Goal: Transaction & Acquisition: Purchase product/service

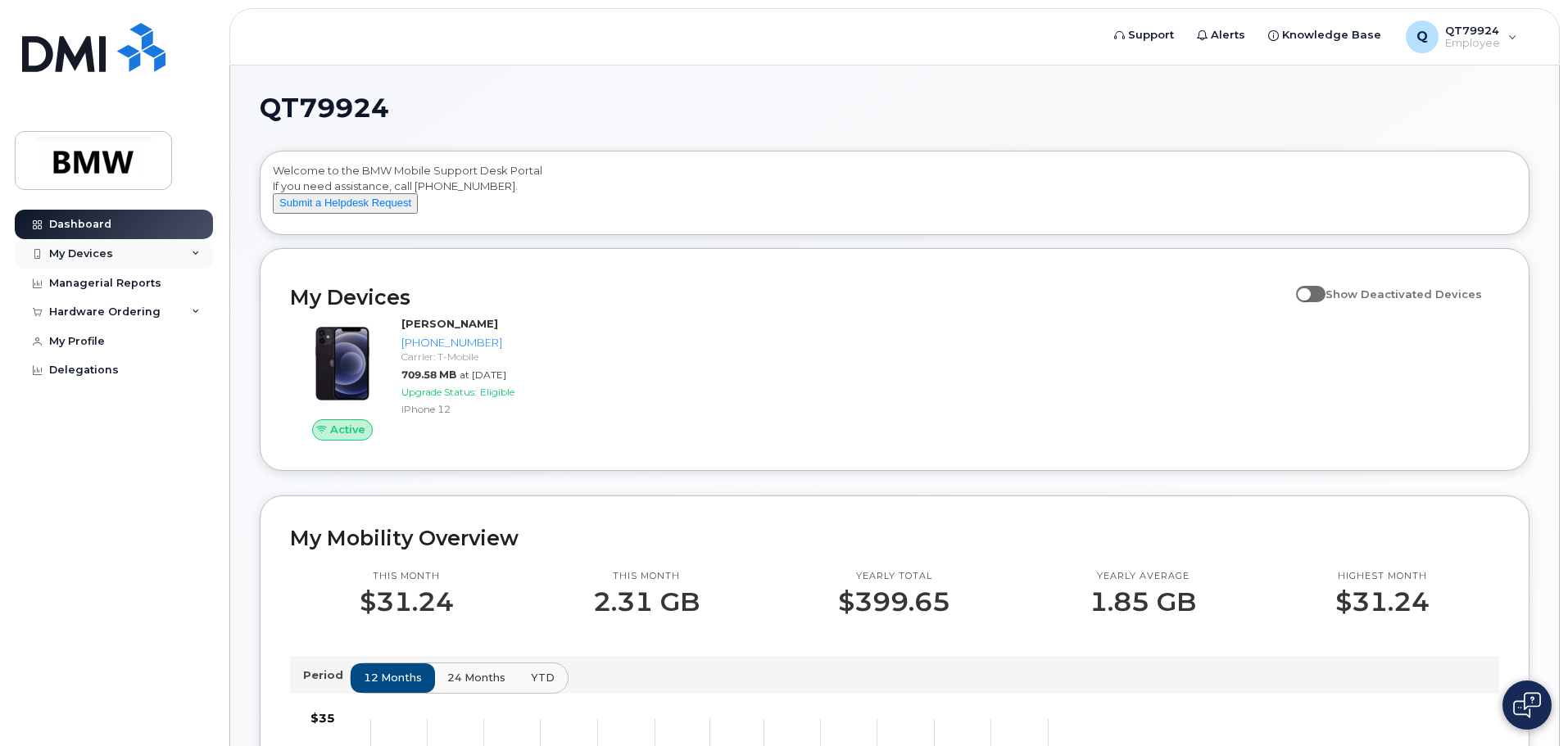
click at [195, 247] on div "My Devices" at bounding box center [114, 254] width 199 height 30
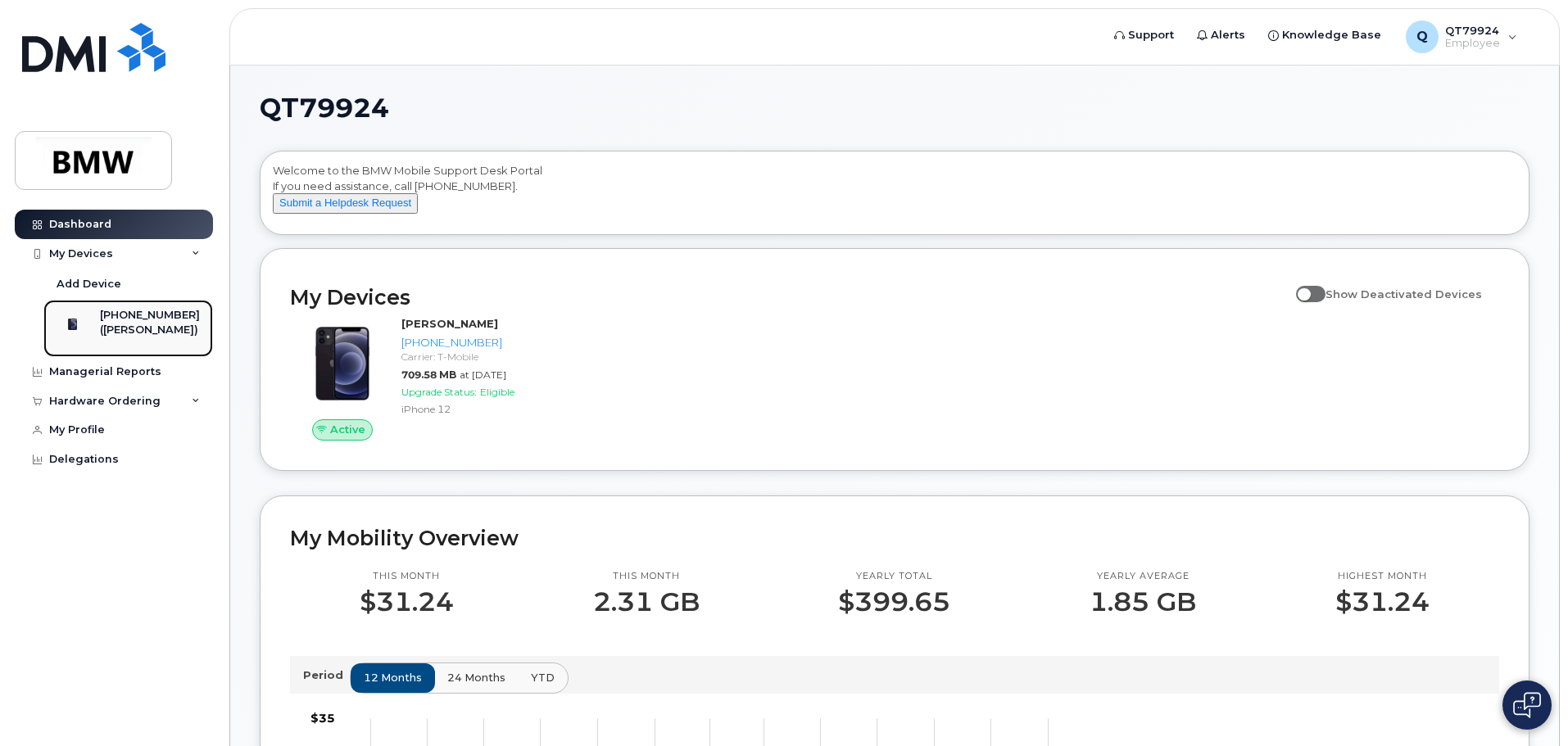
click at [158, 322] on div "[PHONE_NUMBER]" at bounding box center [149, 315] width 100 height 15
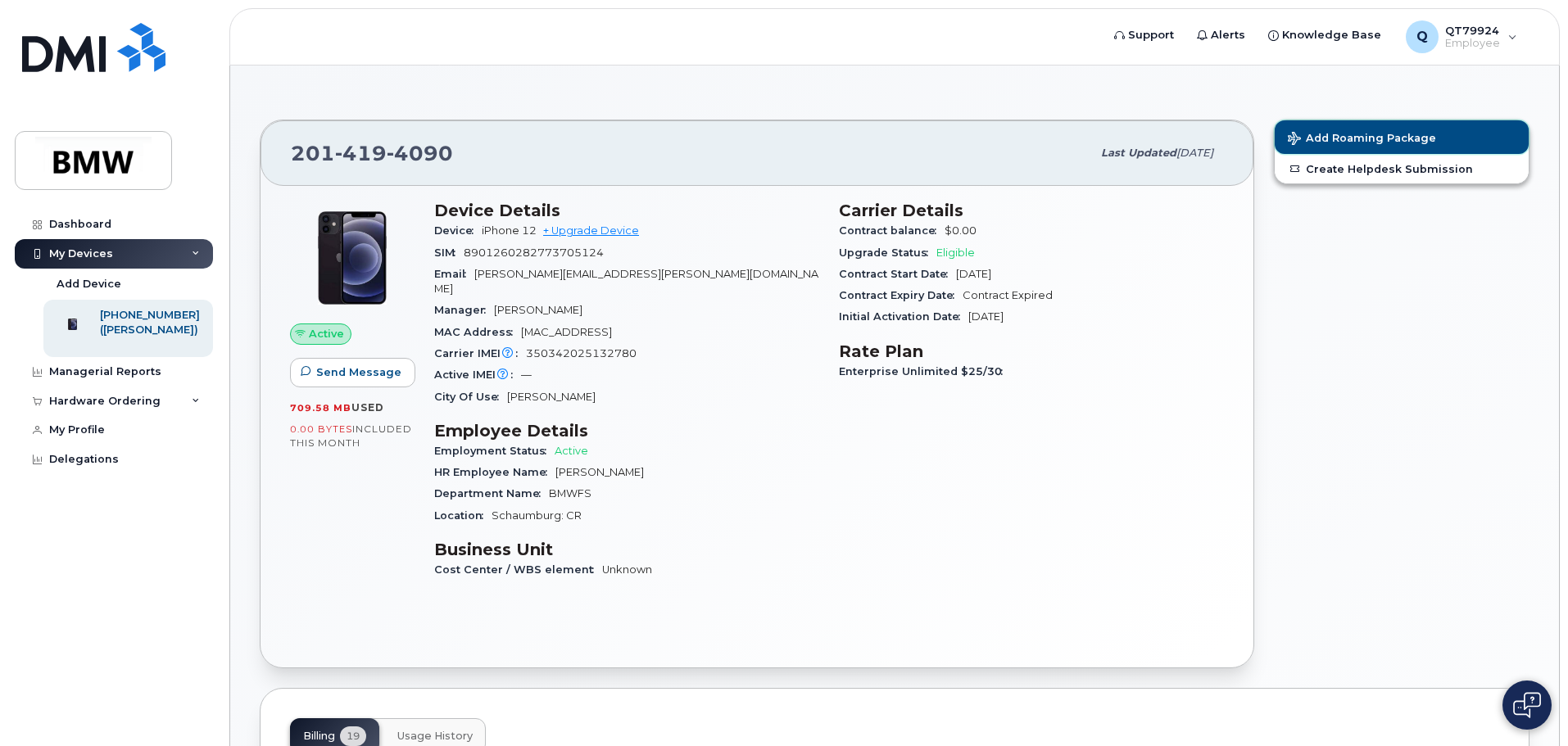
click at [1384, 141] on span "Add Roaming Package" at bounding box center [1362, 140] width 148 height 16
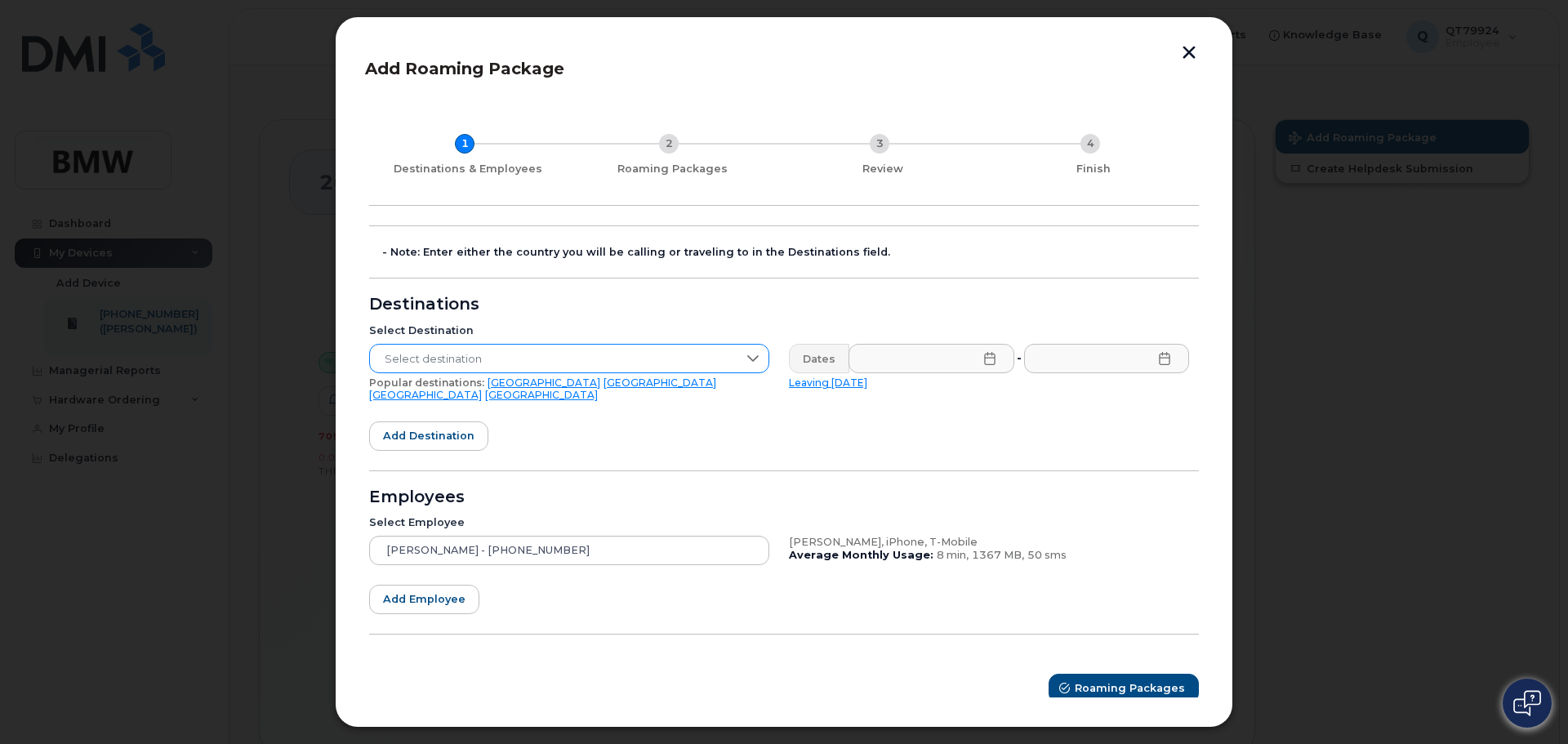
click at [753, 353] on icon at bounding box center [752, 358] width 13 height 13
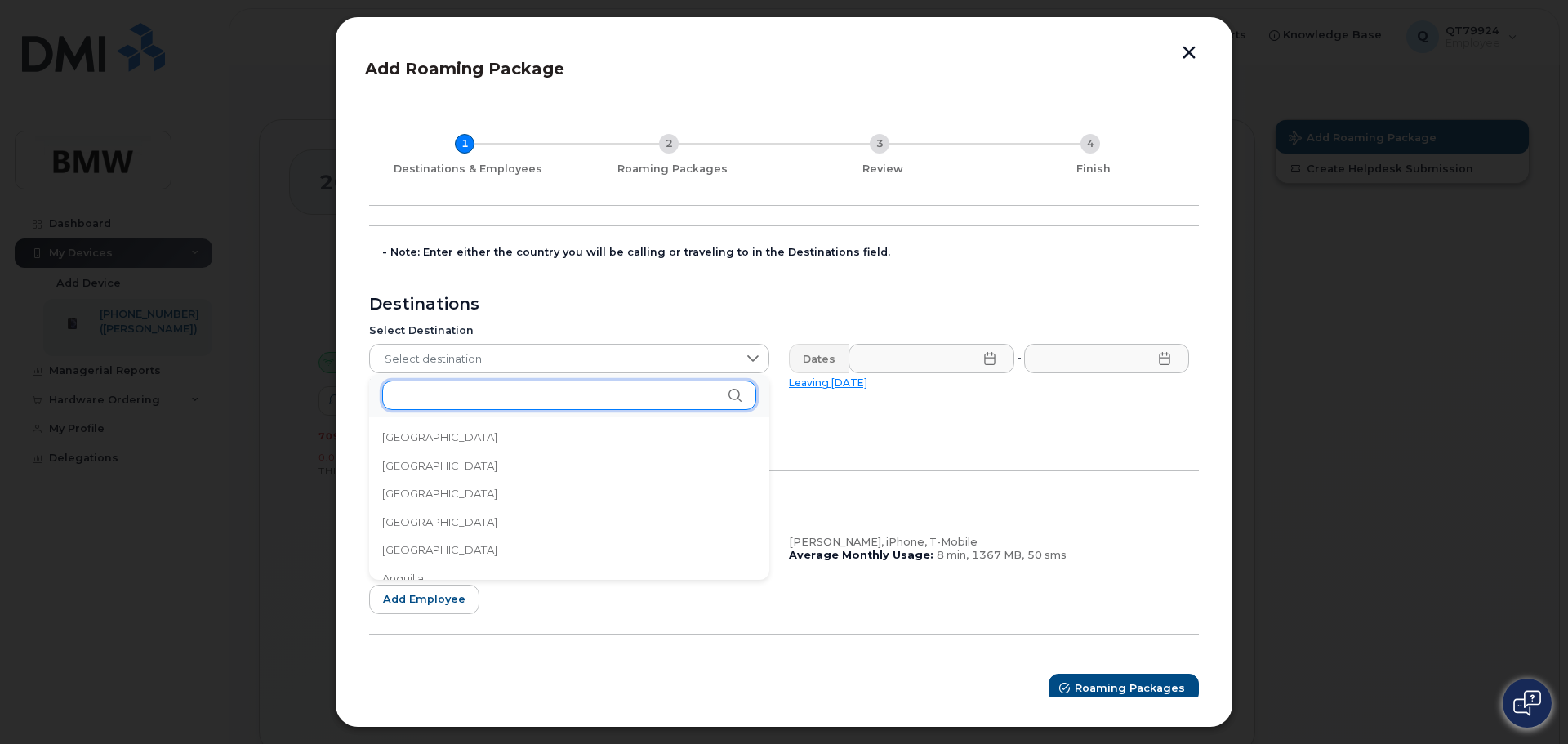
click at [678, 389] on input "text" at bounding box center [569, 395] width 374 height 30
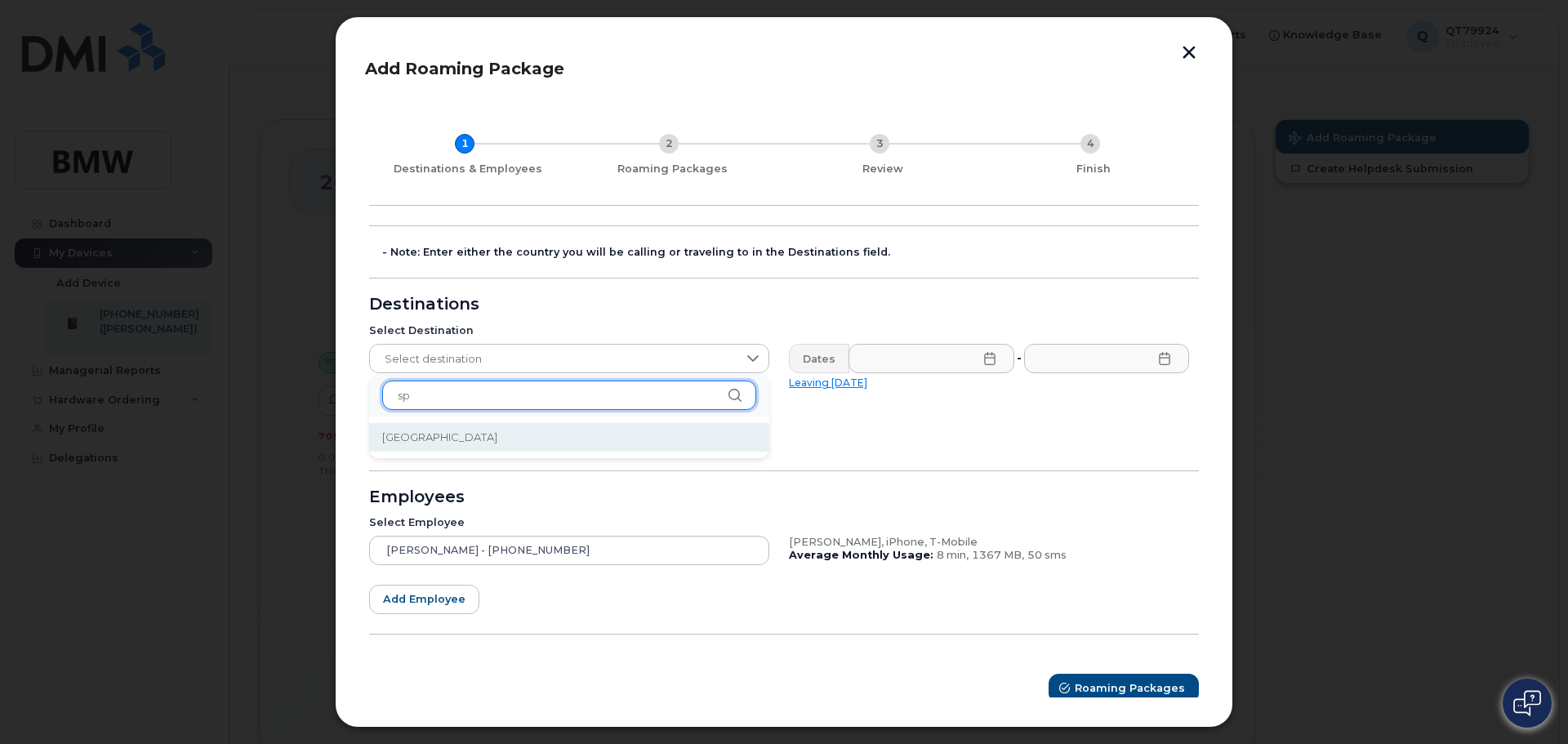
type input "sp"
click at [555, 435] on li "[GEOGRAPHIC_DATA]" at bounding box center [569, 438] width 400 height 29
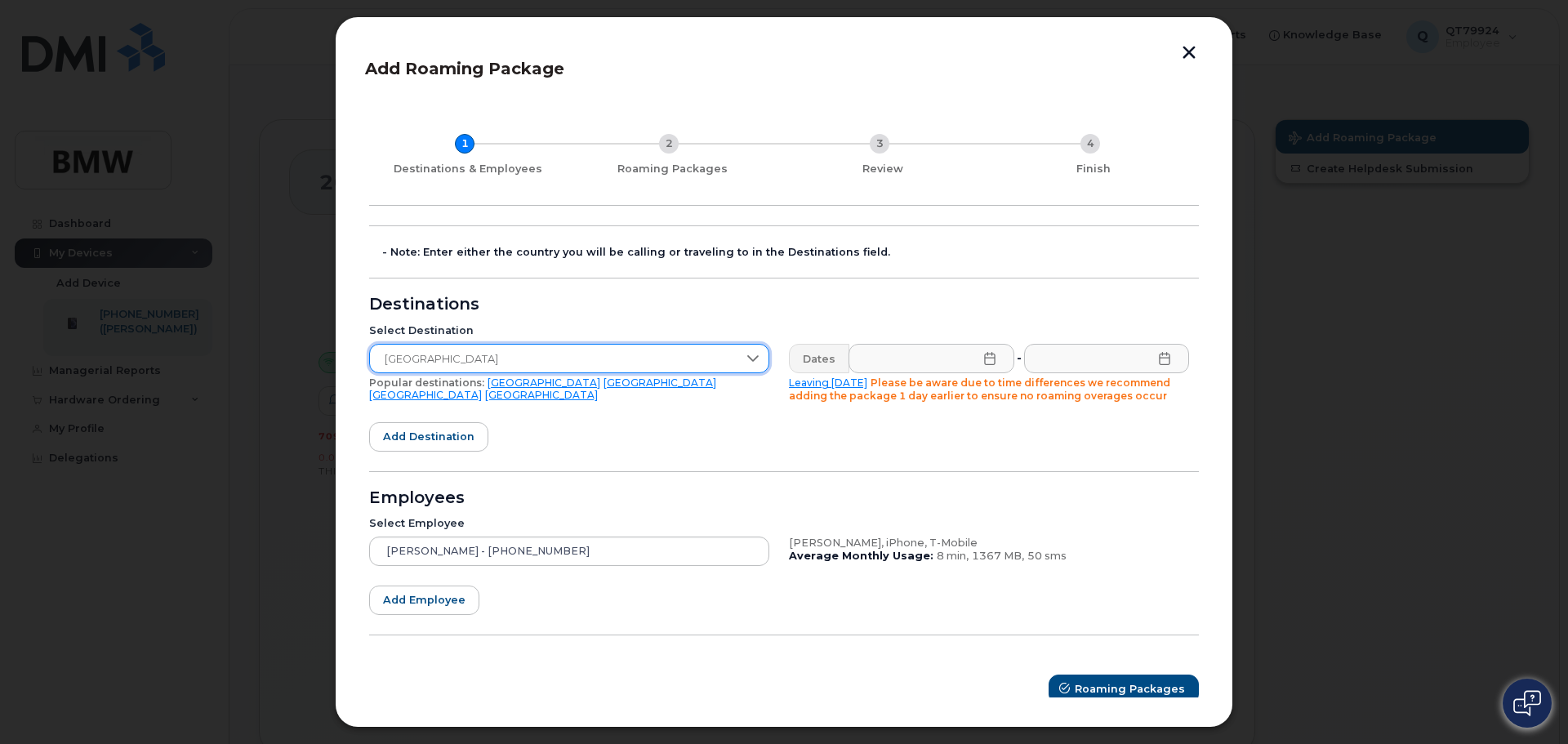
click at [986, 357] on icon at bounding box center [989, 358] width 13 height 13
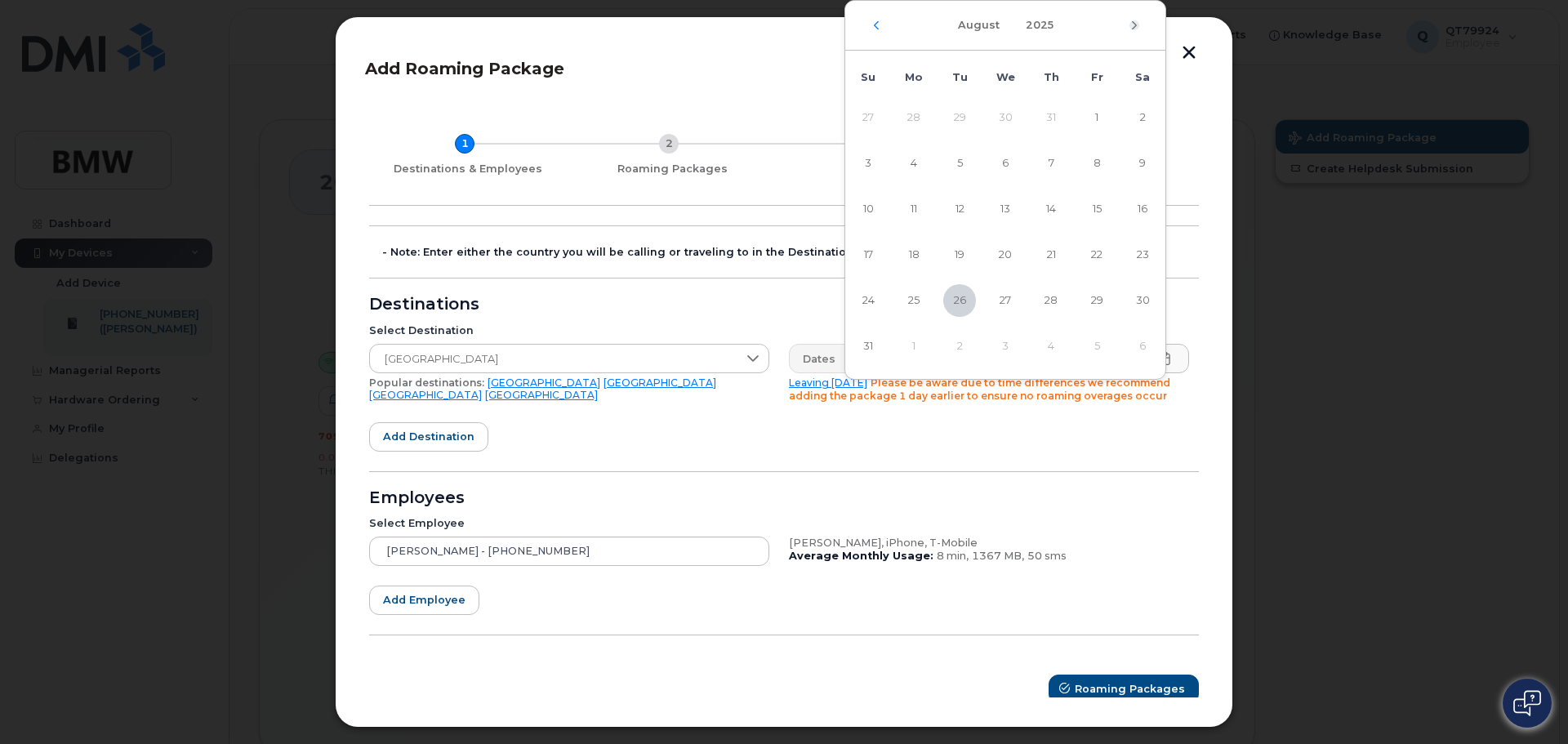
click at [1136, 27] on icon "Next Month" at bounding box center [1134, 26] width 5 height 8
click at [1140, 114] on span "6" at bounding box center [1142, 117] width 33 height 33
type input "[DATE]"
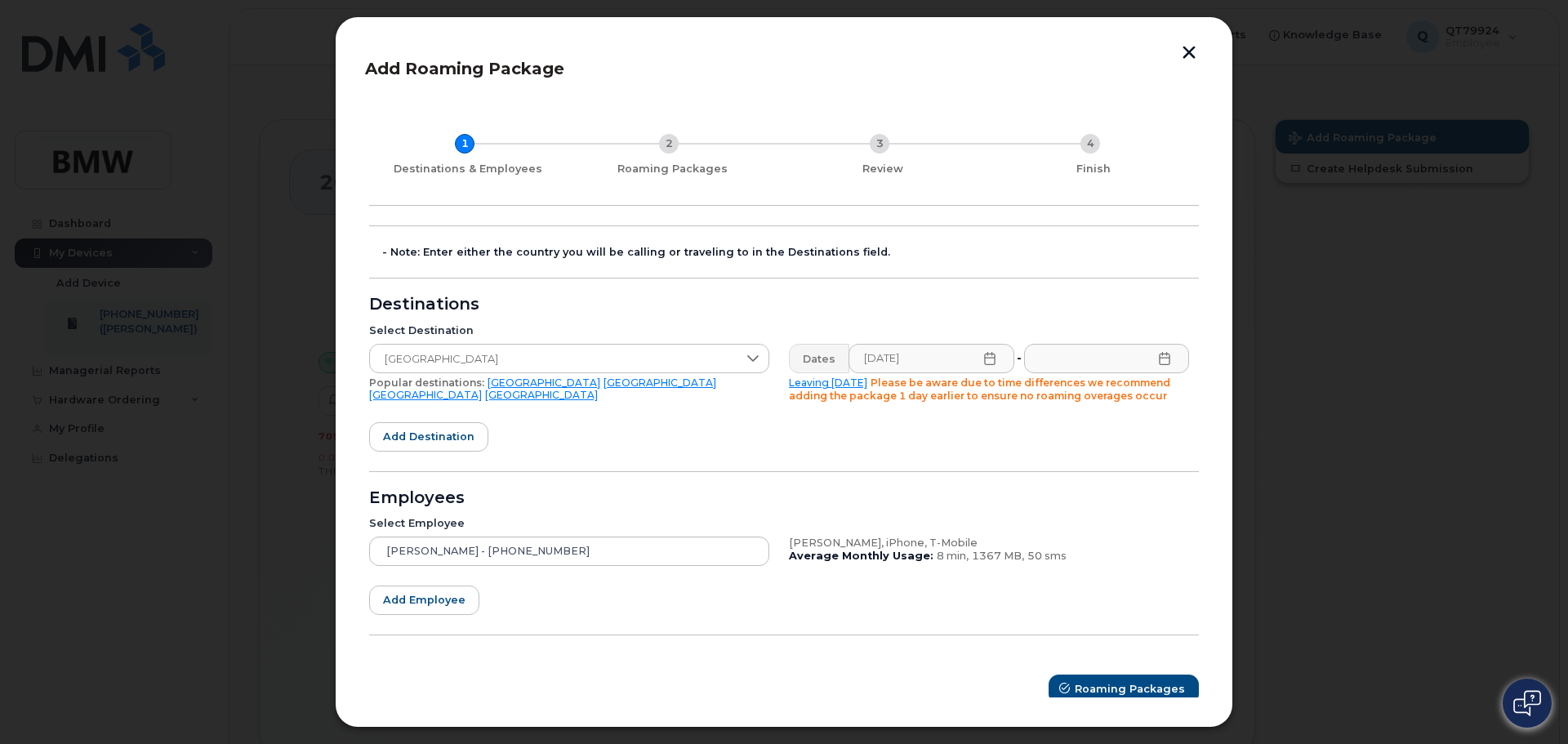
click at [1158, 364] on icon at bounding box center [1164, 358] width 13 height 13
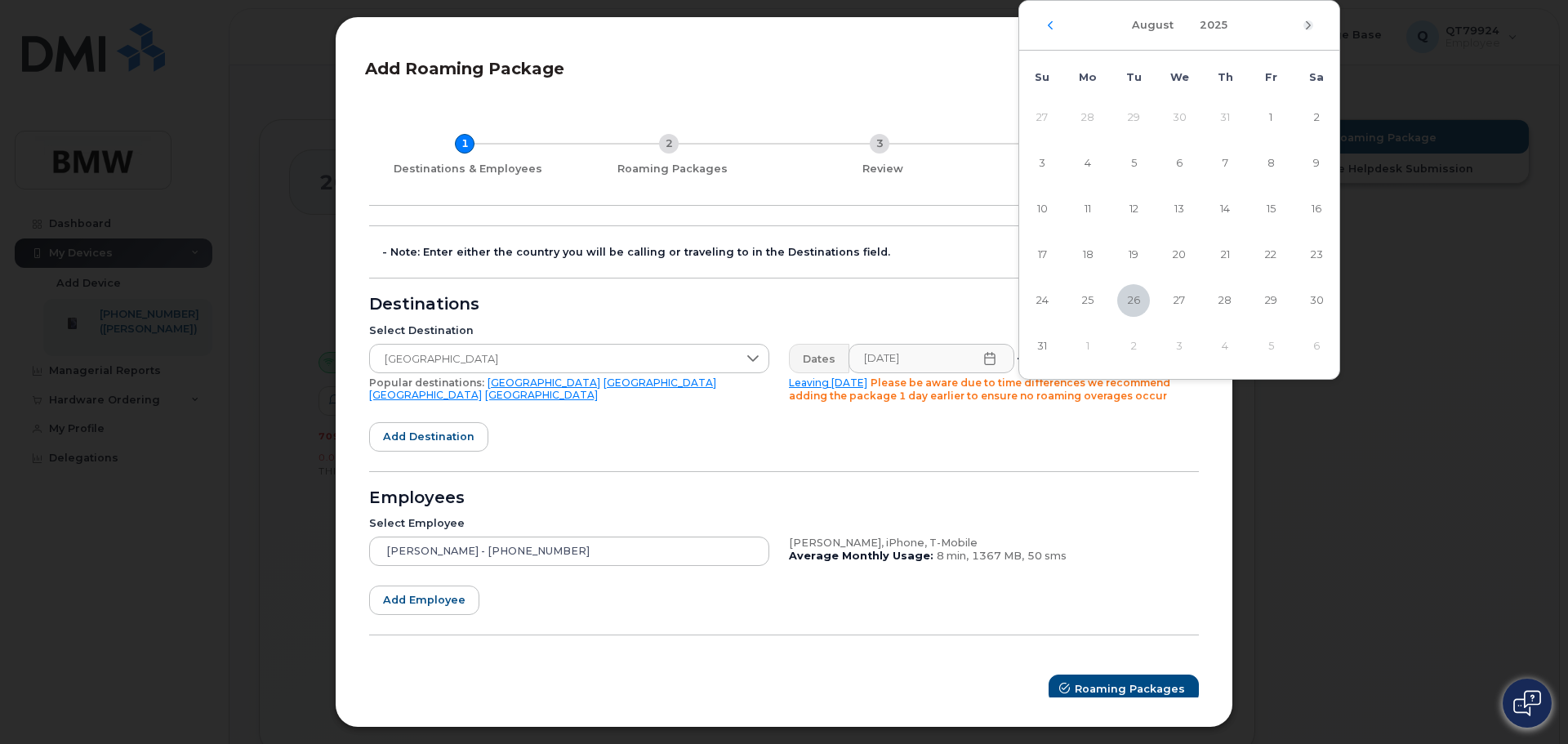
click at [1307, 26] on icon "Next Month" at bounding box center [1308, 25] width 10 height 13
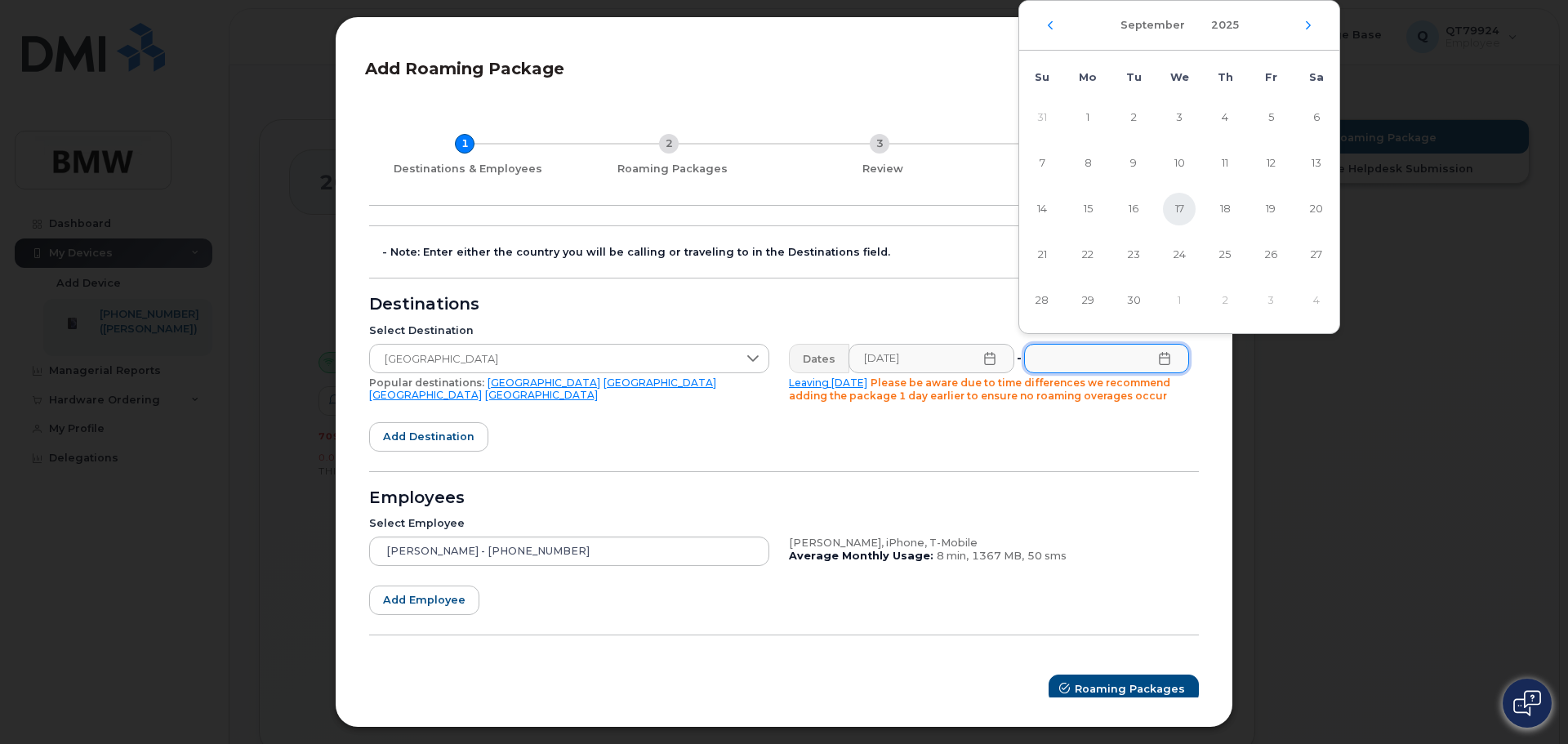
click at [1172, 206] on span "17" at bounding box center [1179, 209] width 33 height 33
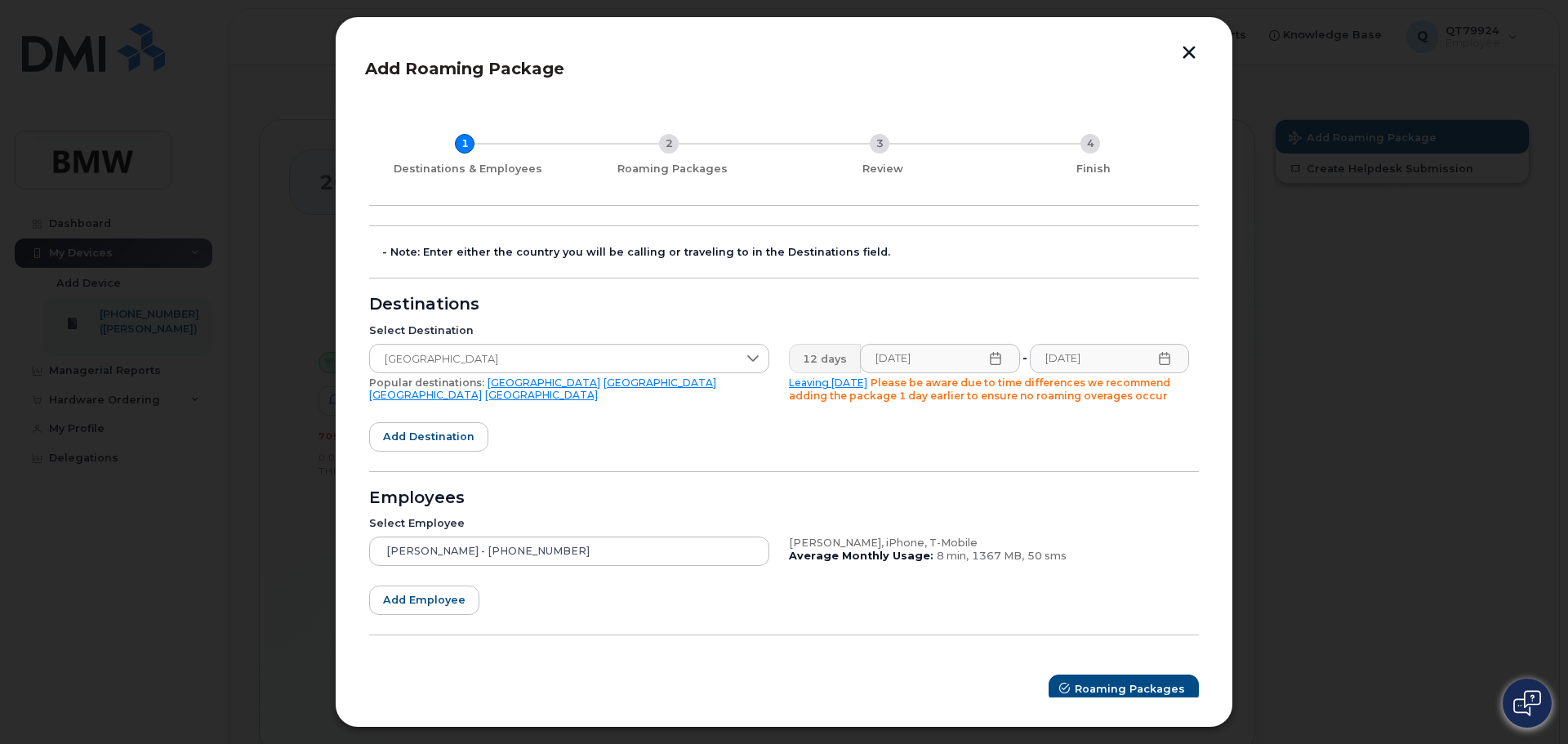
click at [1159, 361] on icon at bounding box center [1164, 358] width 13 height 13
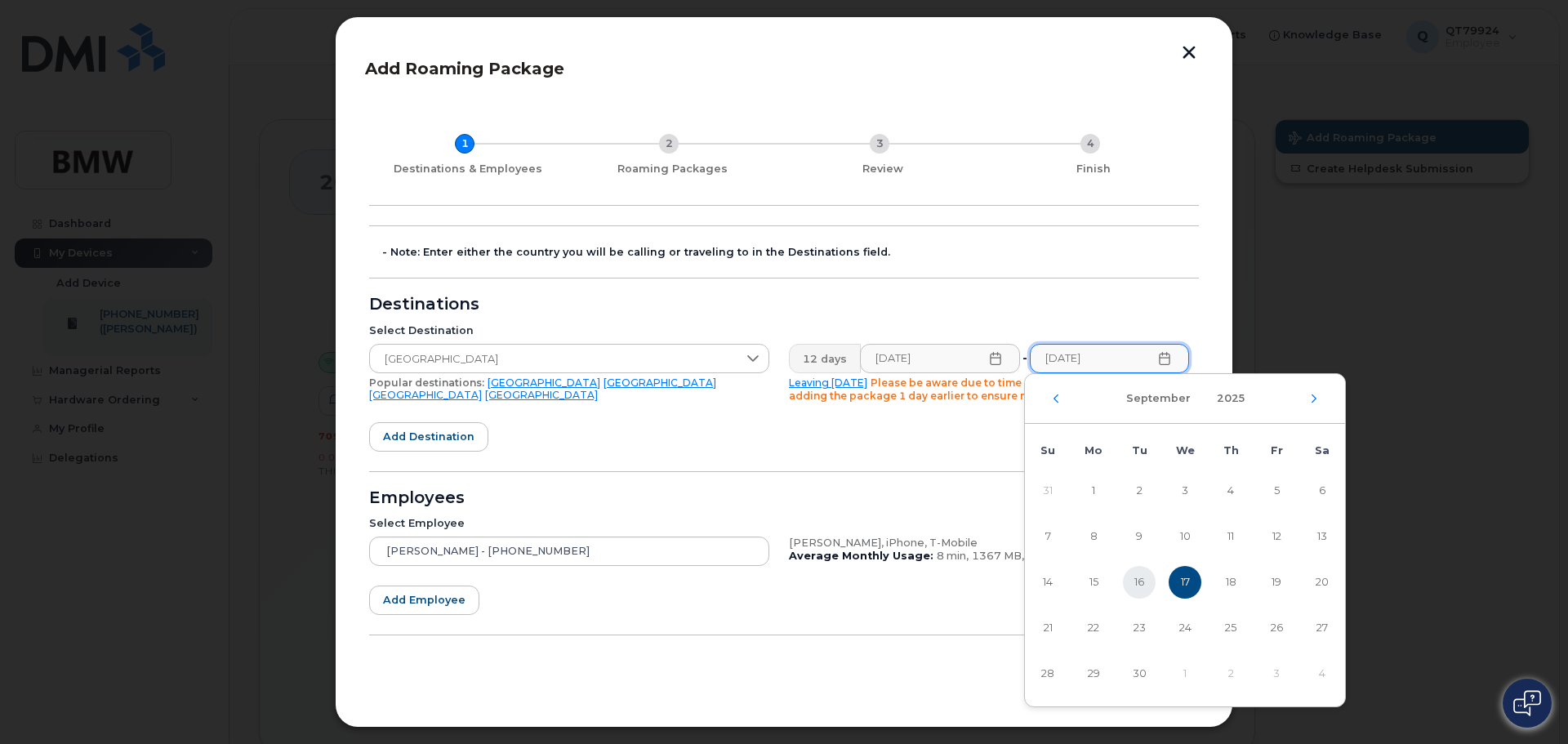
click at [1140, 584] on span "16" at bounding box center [1139, 582] width 33 height 33
type input "[DATE]"
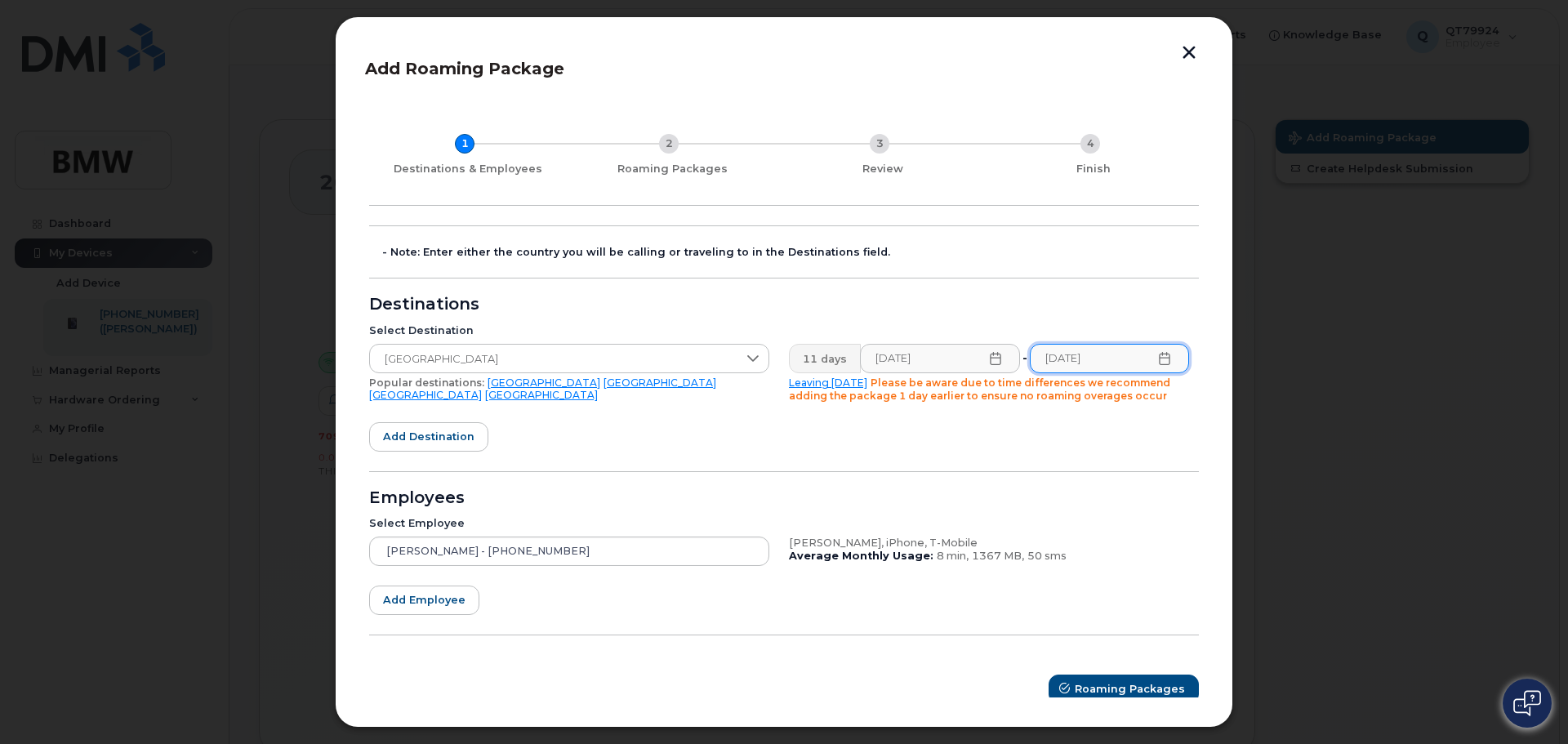
click at [1007, 459] on form "- Note: Enter either the country you will be calling or traveling to in the Des…" at bounding box center [784, 465] width 829 height 479
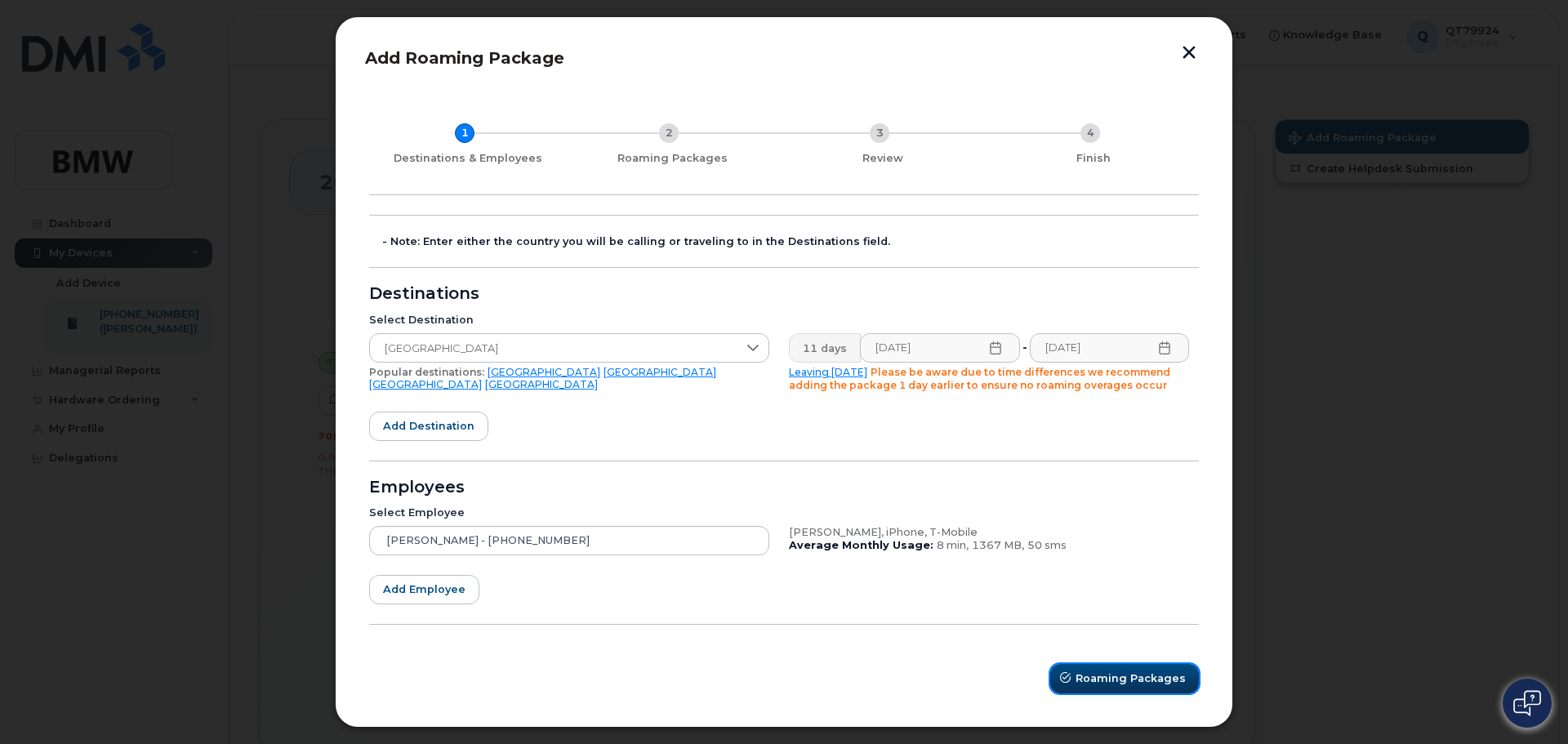
click at [1097, 681] on span "Roaming Packages" at bounding box center [1131, 679] width 110 height 16
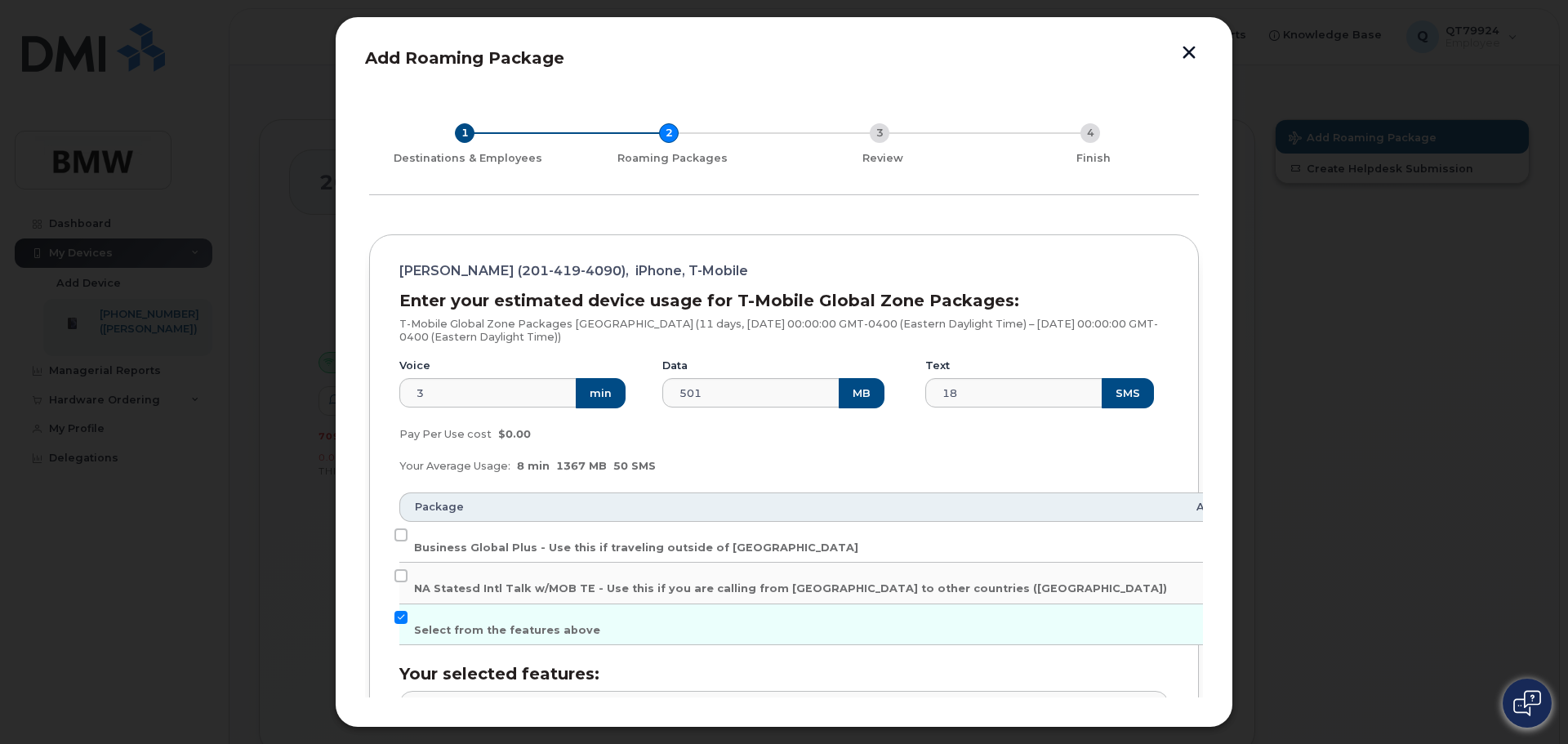
scroll to position [93, 0]
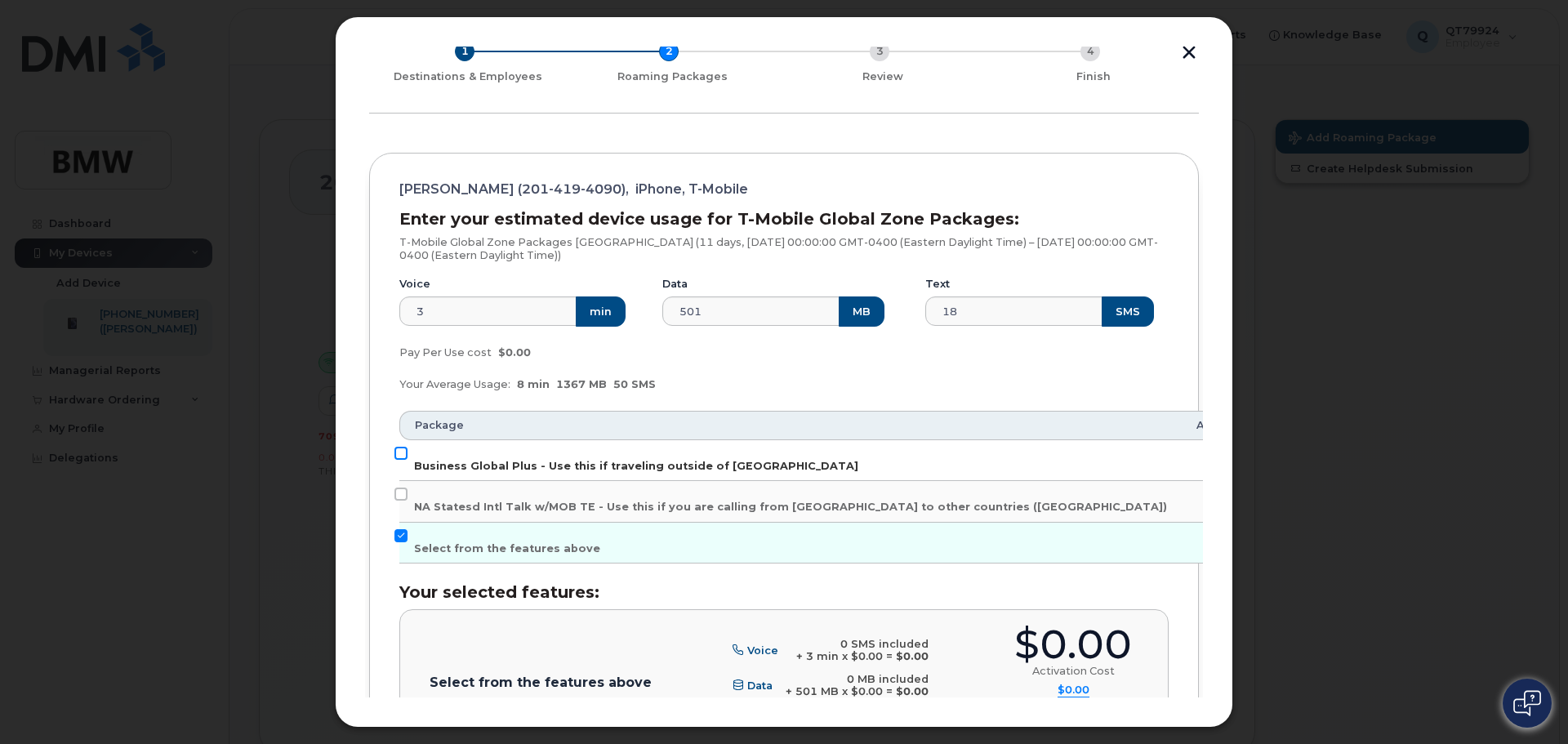
click at [399, 455] on input "Business Global Plus - Use this if traveling outside of [GEOGRAPHIC_DATA]" at bounding box center [401, 453] width 13 height 13
checkbox input "true"
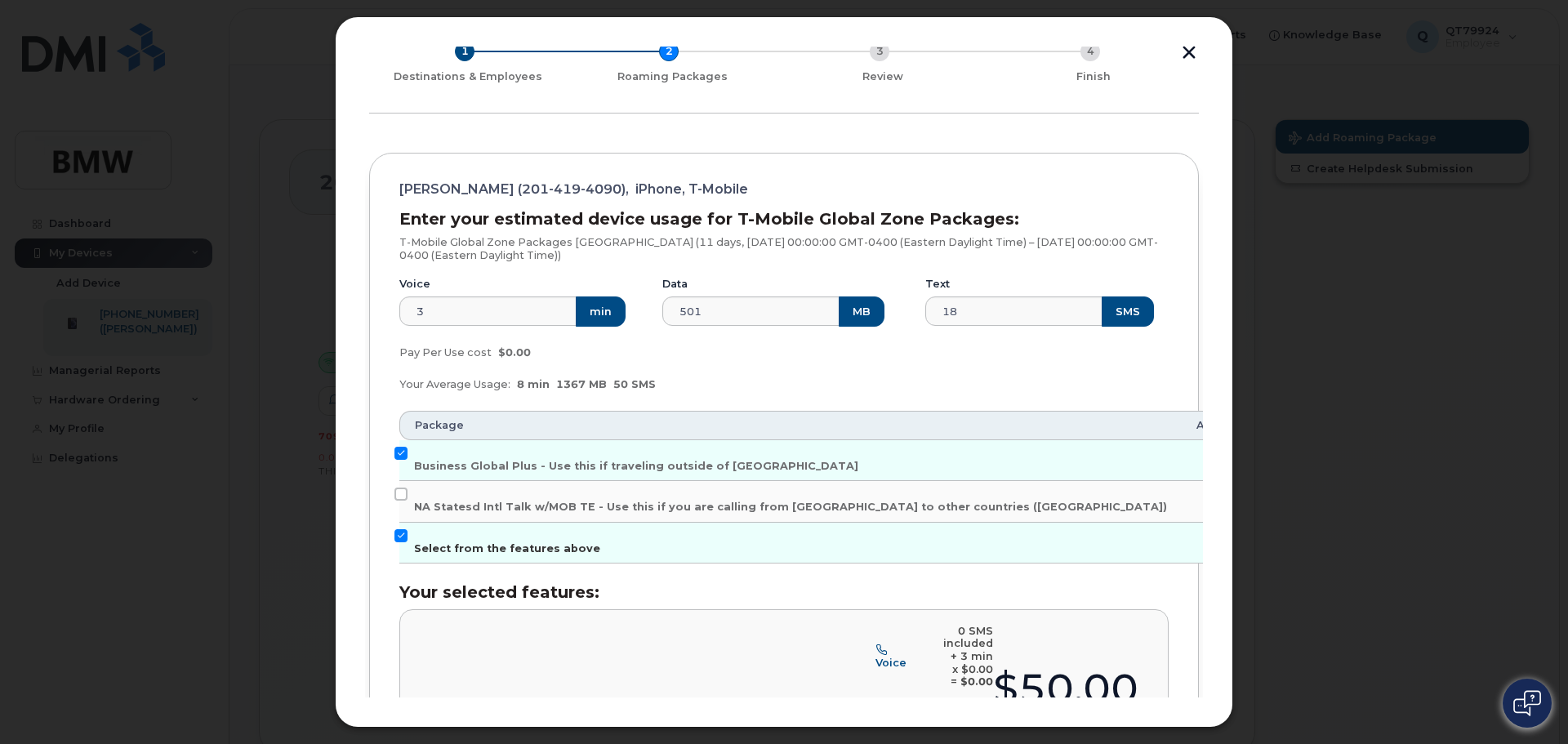
click at [397, 534] on input "Select from the features above" at bounding box center [401, 535] width 13 height 13
checkbox input "false"
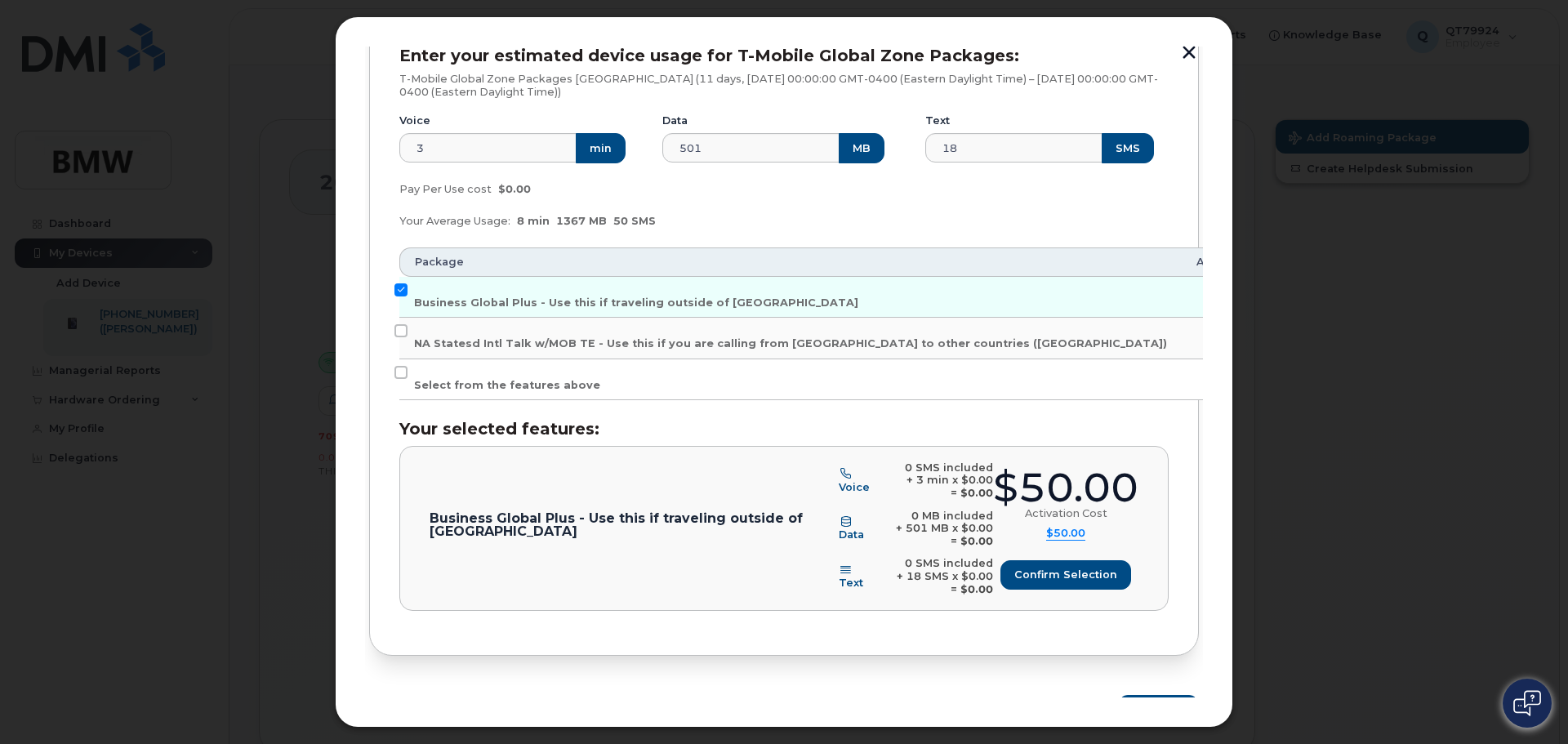
scroll to position [174, 0]
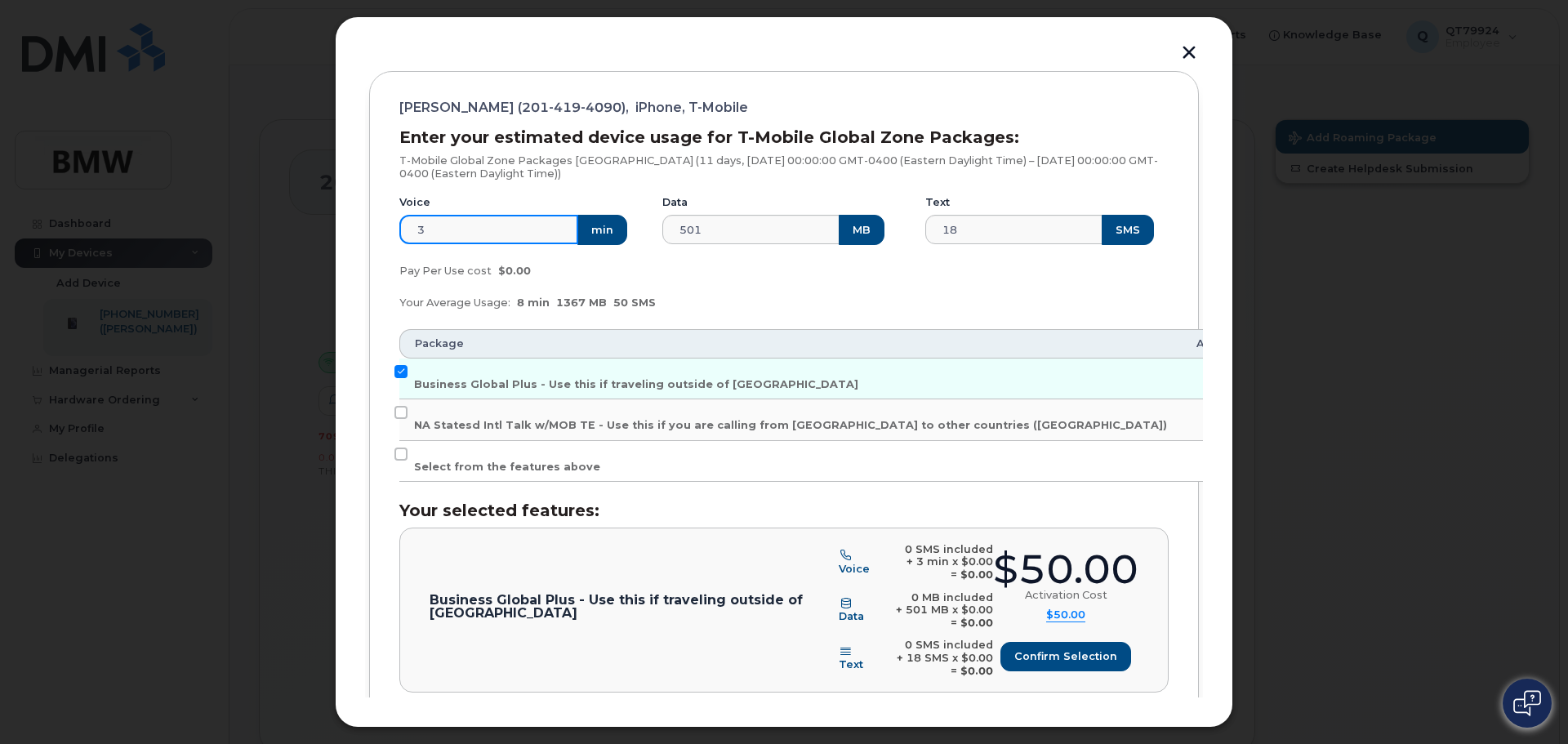
drag, startPoint x: 469, startPoint y: 231, endPoint x: 354, endPoint y: 228, distance: 115.0
click at [354, 228] on div "Add Roaming Package 1 Destinations & Employees 2 Roaming Packages 3 Review 4 Fi…" at bounding box center [784, 372] width 898 height 711
type input "20"
click at [765, 228] on input "501" at bounding box center [751, 230] width 179 height 30
click at [1067, 658] on span "Confirm selection" at bounding box center [1066, 656] width 102 height 16
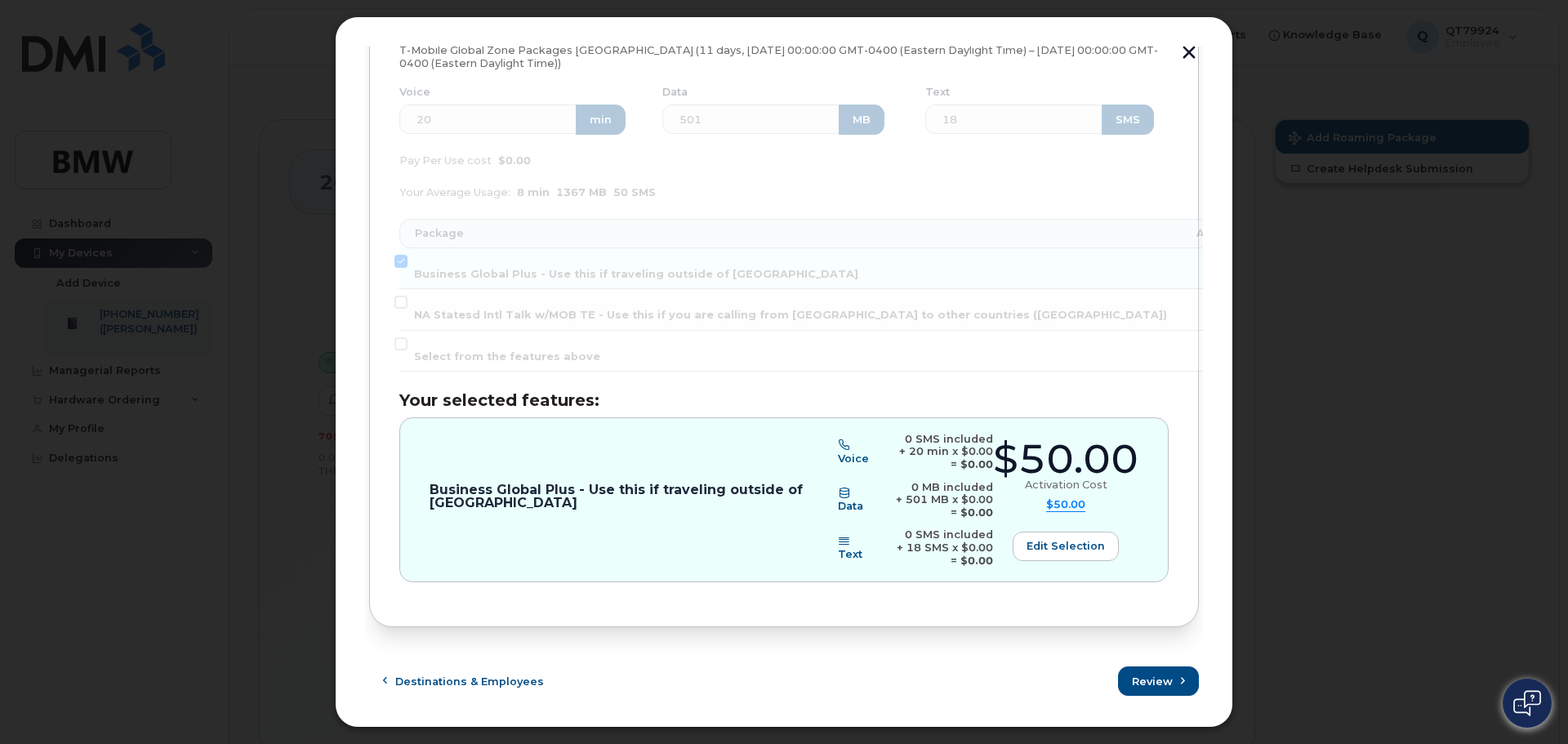
scroll to position [287, 0]
click at [1156, 678] on span "Review" at bounding box center [1152, 680] width 40 height 16
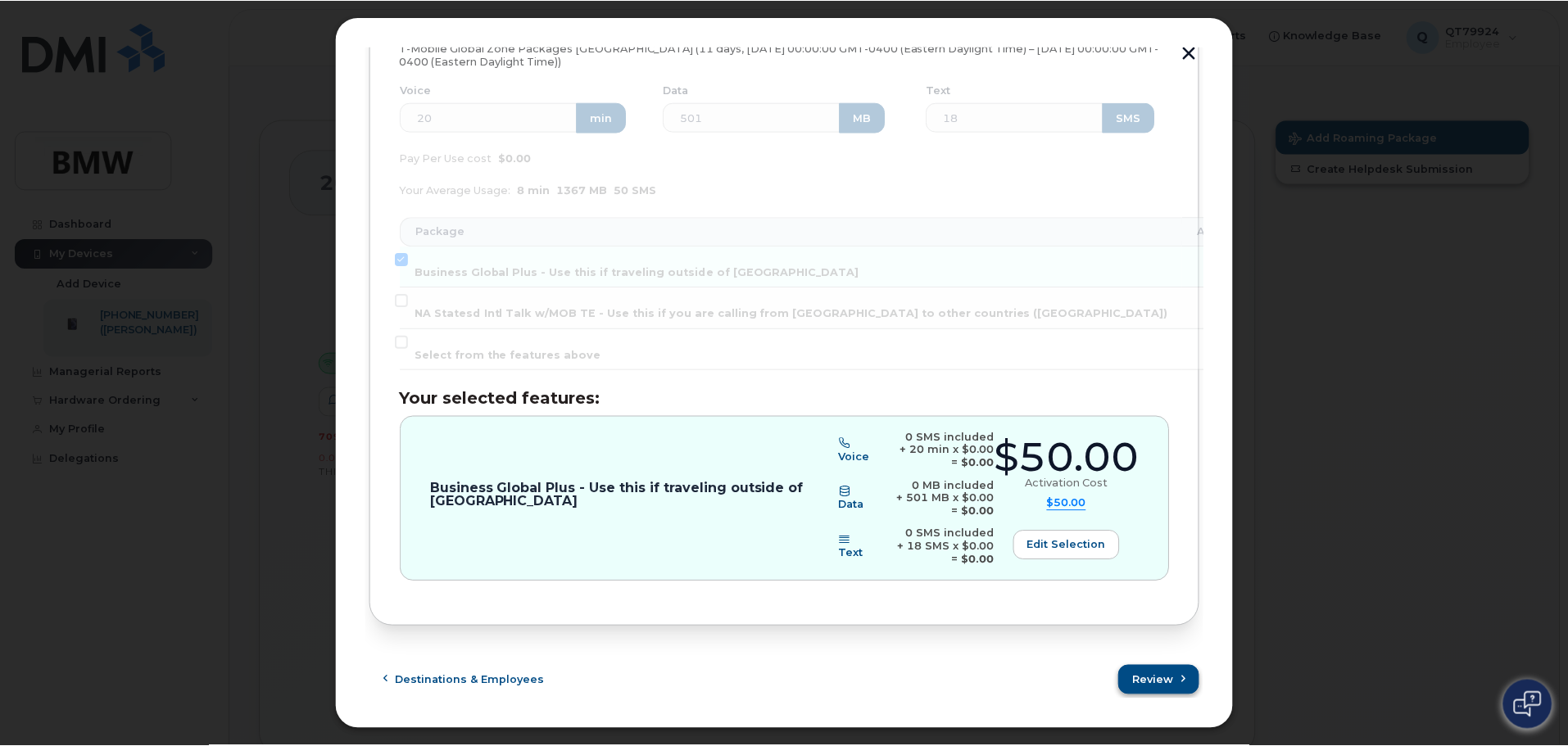
scroll to position [0, 0]
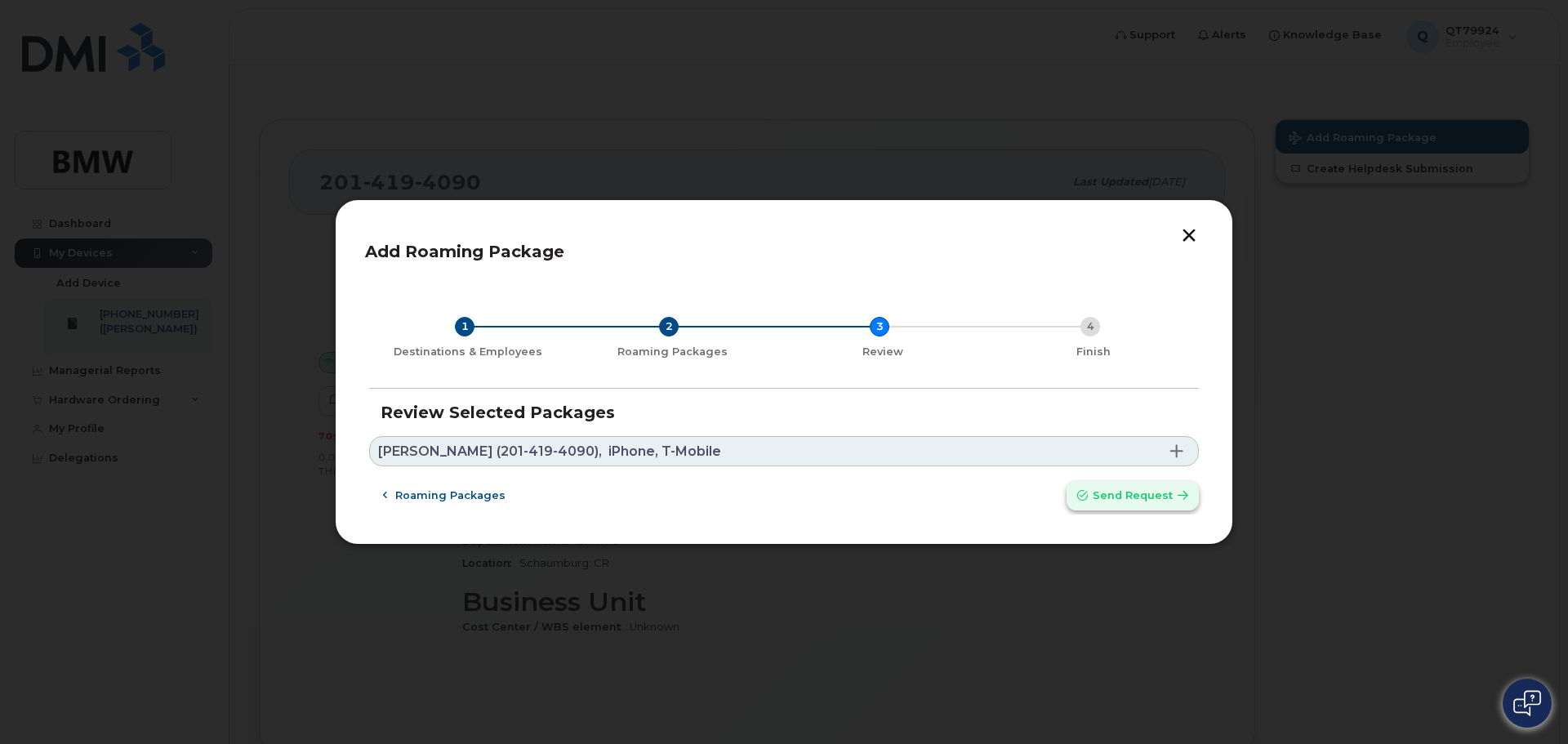
click at [1123, 497] on span "Send request" at bounding box center [1132, 496] width 80 height 16
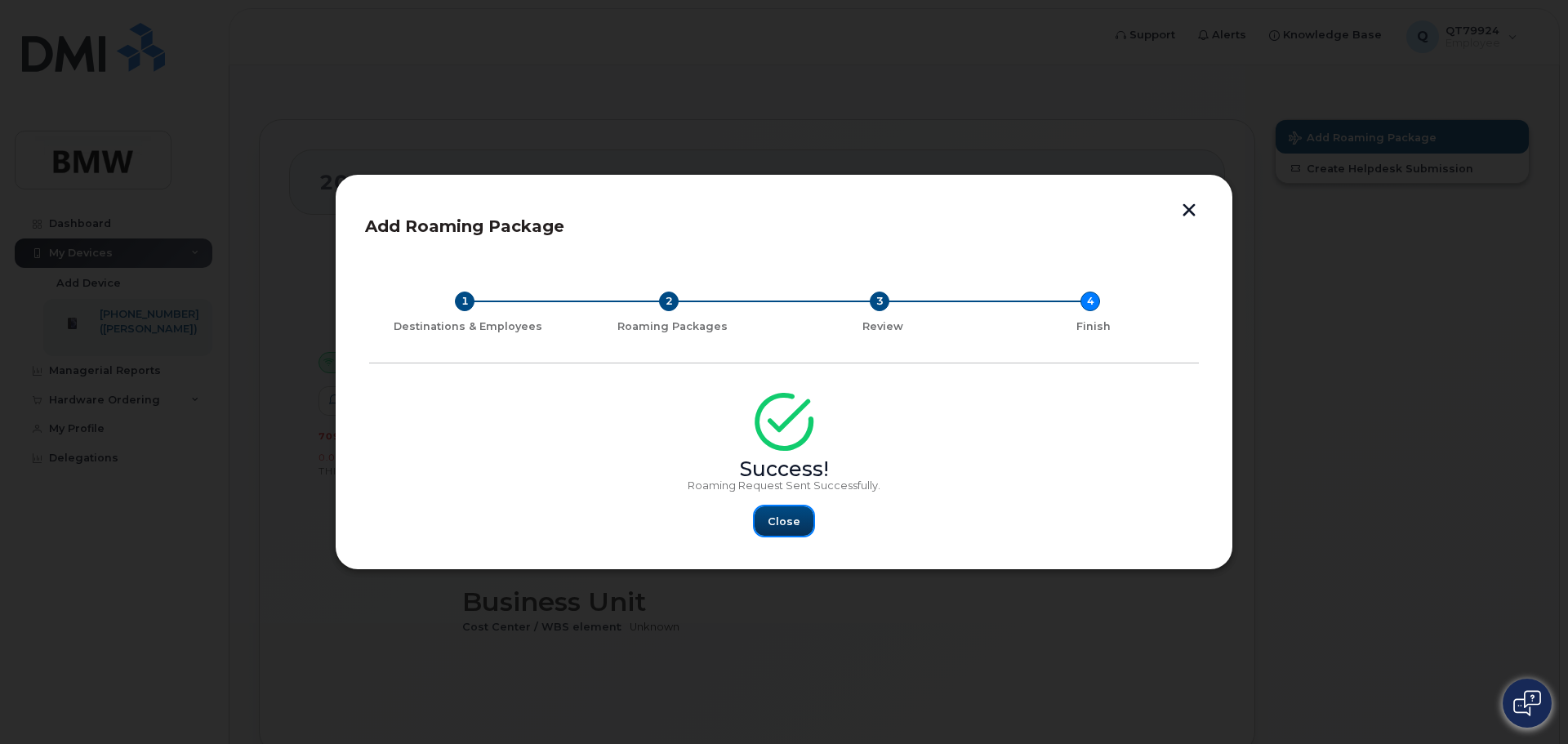
click at [787, 525] on span "Close" at bounding box center [783, 522] width 33 height 16
